Goal: Transaction & Acquisition: Purchase product/service

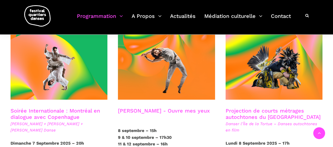
scroll to position [293, 0]
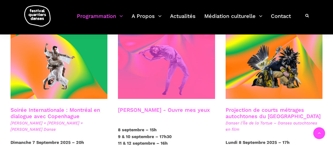
drag, startPoint x: 153, startPoint y: 98, endPoint x: 141, endPoint y: 73, distance: 27.3
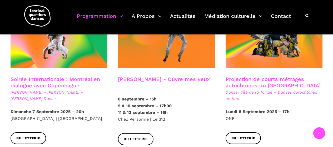
scroll to position [324, 0]
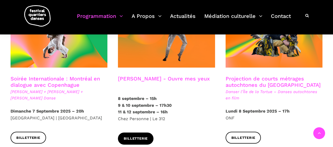
click at [132, 136] on span "Billetterie" at bounding box center [136, 139] width 24 height 6
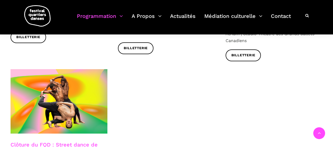
scroll to position [880, 0]
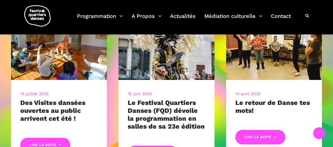
scroll to position [212, 0]
